Goal: Information Seeking & Learning: Learn about a topic

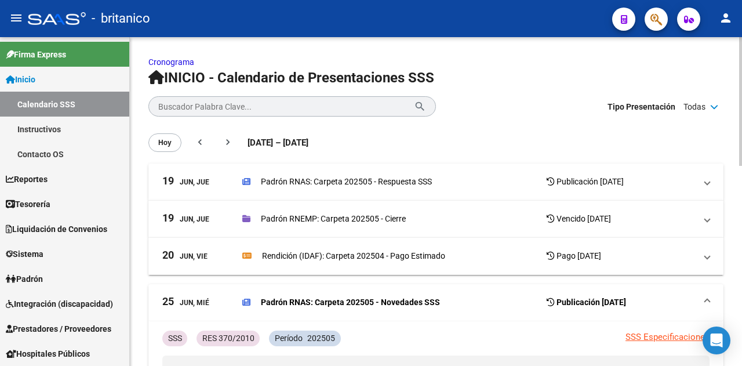
scroll to position [116, 0]
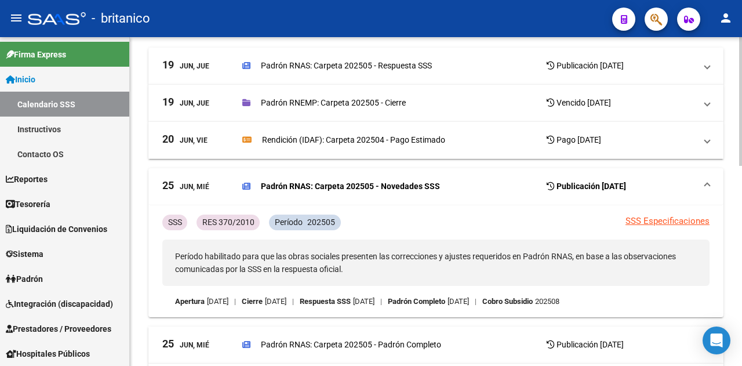
click at [659, 218] on link "SSS Especificaciones" at bounding box center [668, 221] width 84 height 10
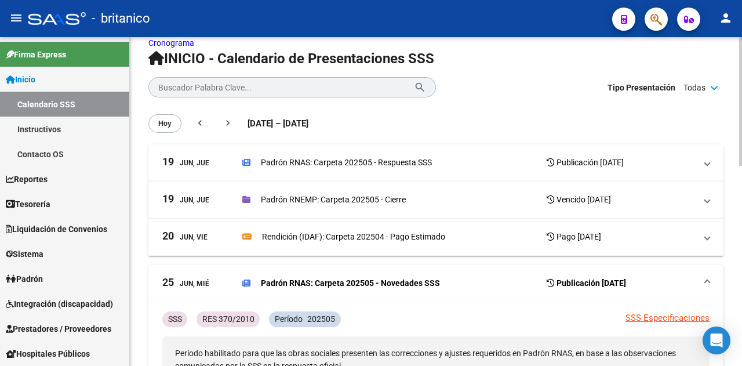
scroll to position [0, 0]
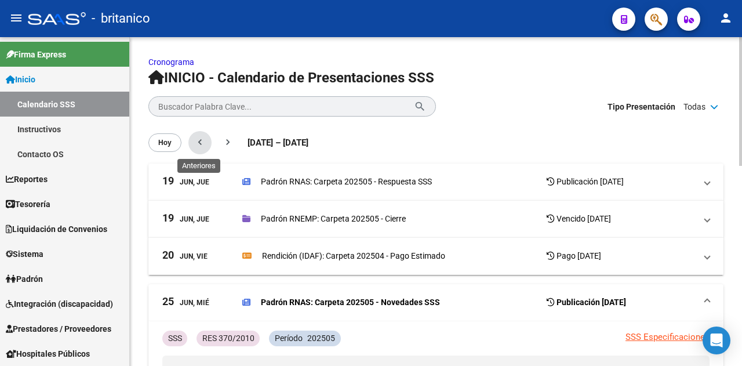
click at [198, 137] on mat-icon "chevron_left" at bounding box center [200, 142] width 12 height 12
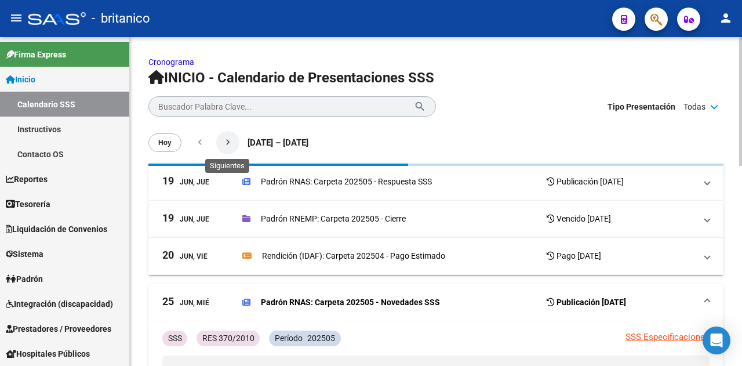
click at [224, 137] on mat-icon "chevron_right" at bounding box center [228, 142] width 12 height 12
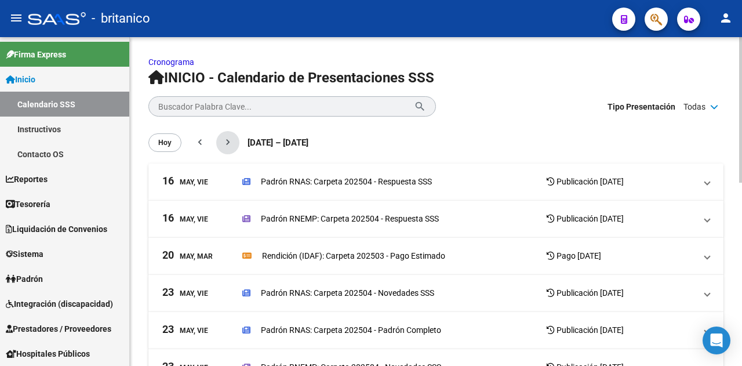
click at [224, 137] on mat-icon "chevron_right" at bounding box center [228, 142] width 12 height 12
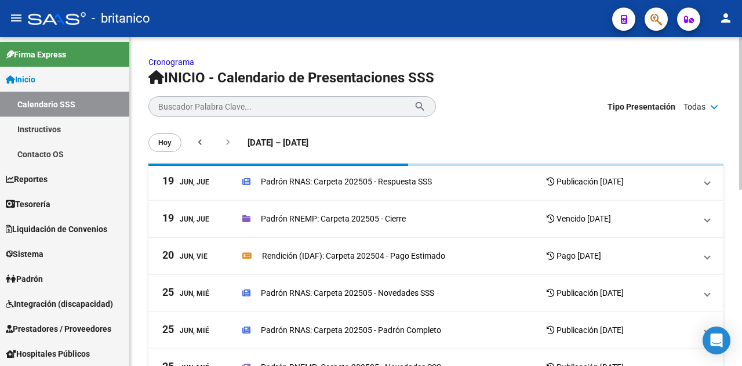
click at [224, 137] on mat-icon "chevron_right" at bounding box center [228, 142] width 12 height 12
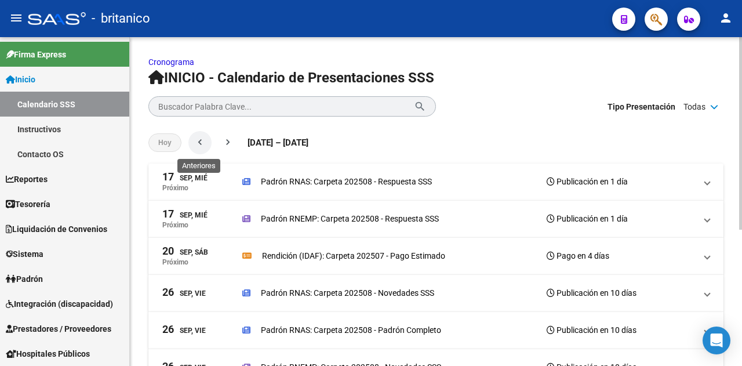
click at [205, 139] on button "chevron_left" at bounding box center [199, 142] width 23 height 23
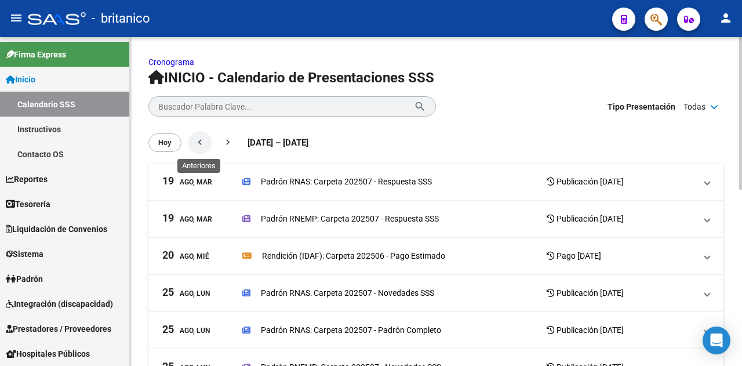
click at [204, 140] on mat-icon "chevron_left" at bounding box center [200, 142] width 12 height 12
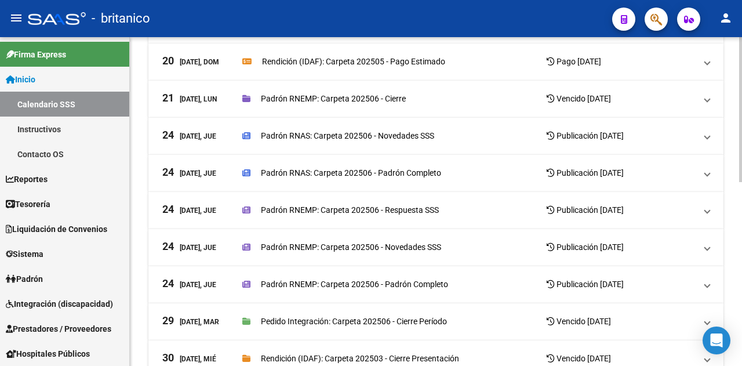
scroll to position [10, 0]
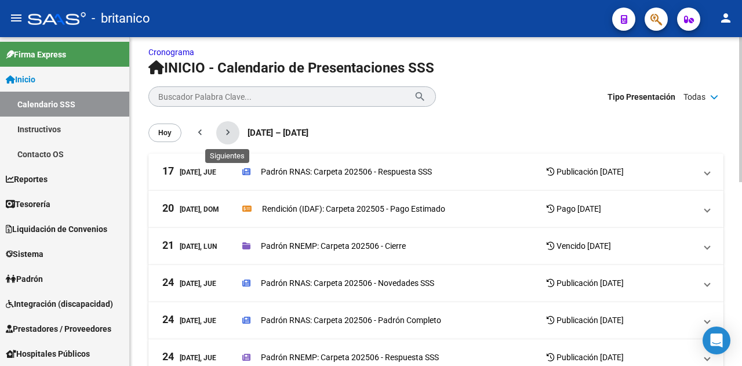
click at [224, 130] on mat-icon "chevron_right" at bounding box center [228, 132] width 12 height 12
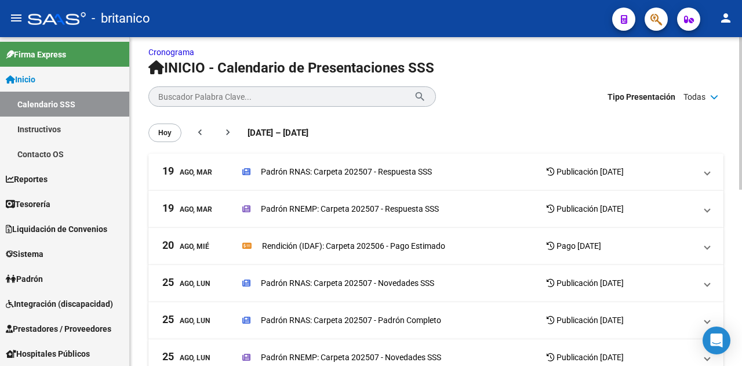
click at [393, 170] on p "Padrón RNAS: Carpeta 202507 - Respuesta SSS" at bounding box center [346, 171] width 171 height 13
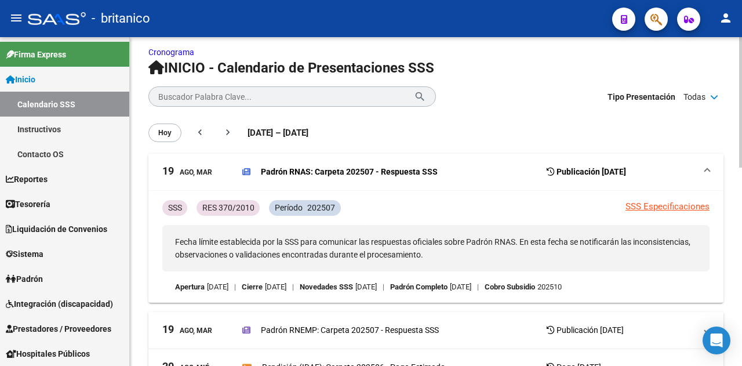
scroll to position [68, 0]
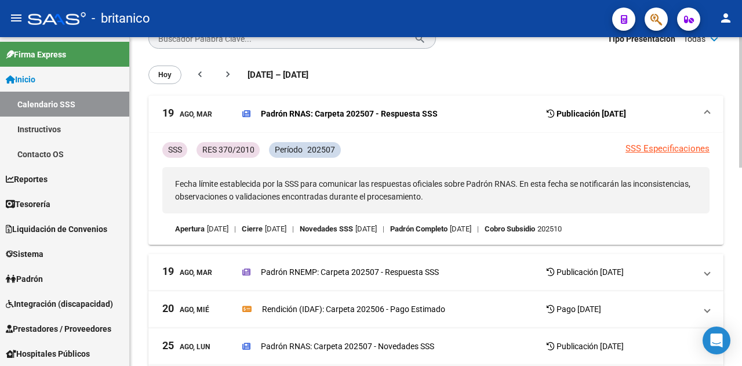
click at [427, 271] on p "Padrón RNEMP: Carpeta 202507 - Respuesta SSS" at bounding box center [350, 272] width 178 height 13
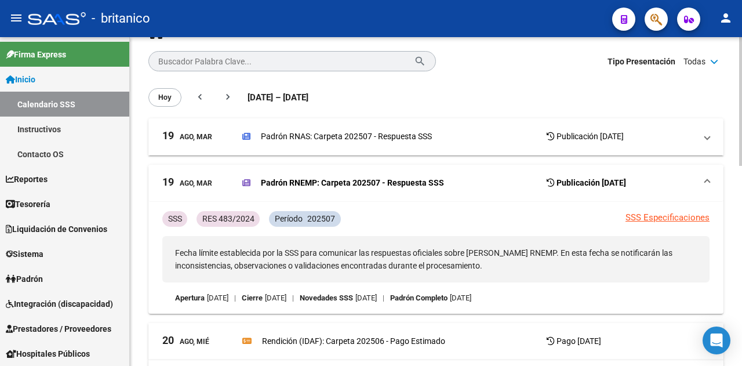
scroll to position [0, 0]
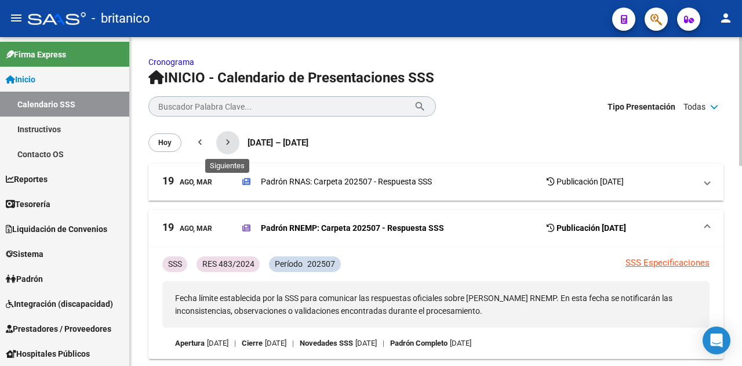
click at [226, 142] on mat-icon "chevron_right" at bounding box center [228, 142] width 12 height 12
